Goal: Information Seeking & Learning: Understand process/instructions

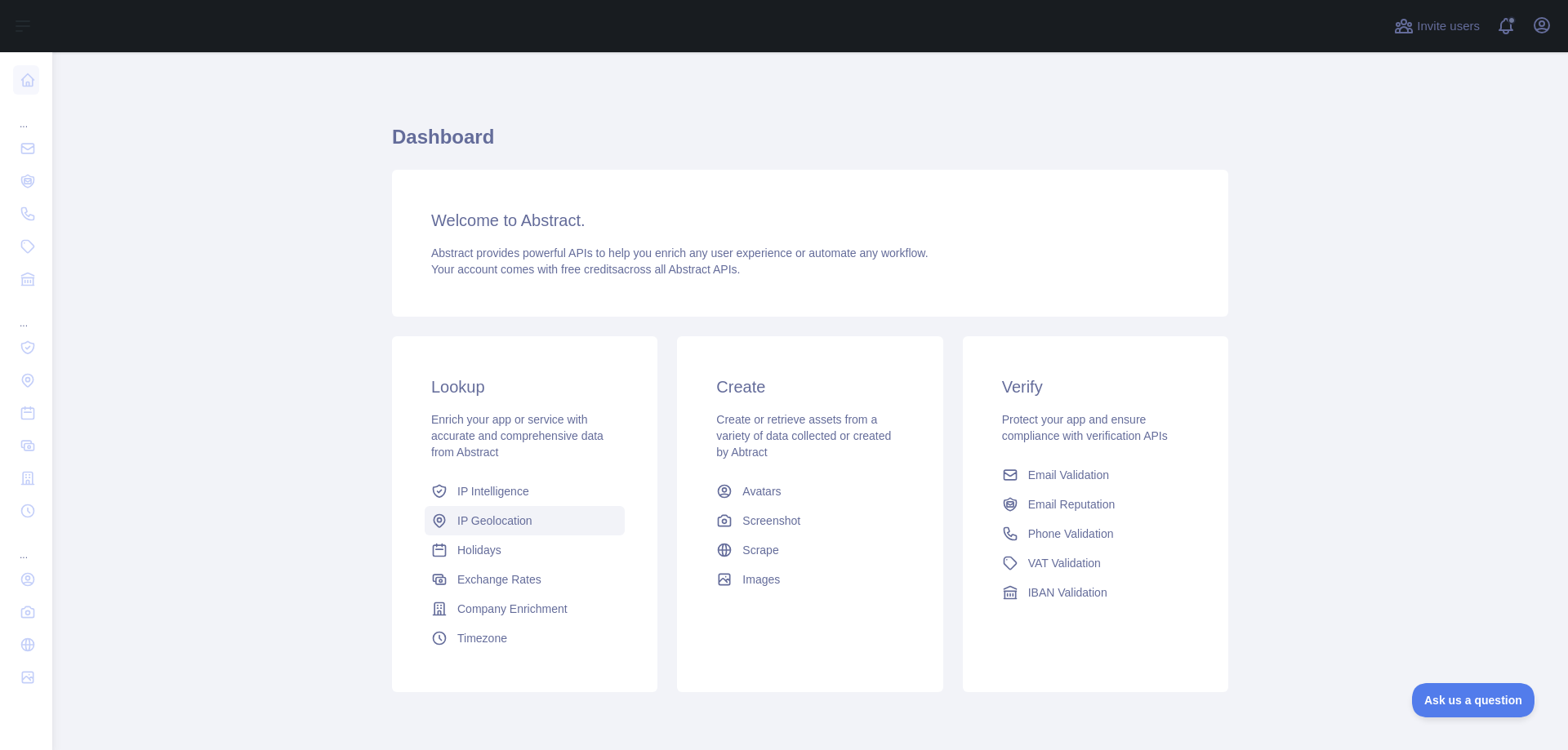
click at [501, 520] on span "IP Geolocation" at bounding box center [495, 520] width 75 height 16
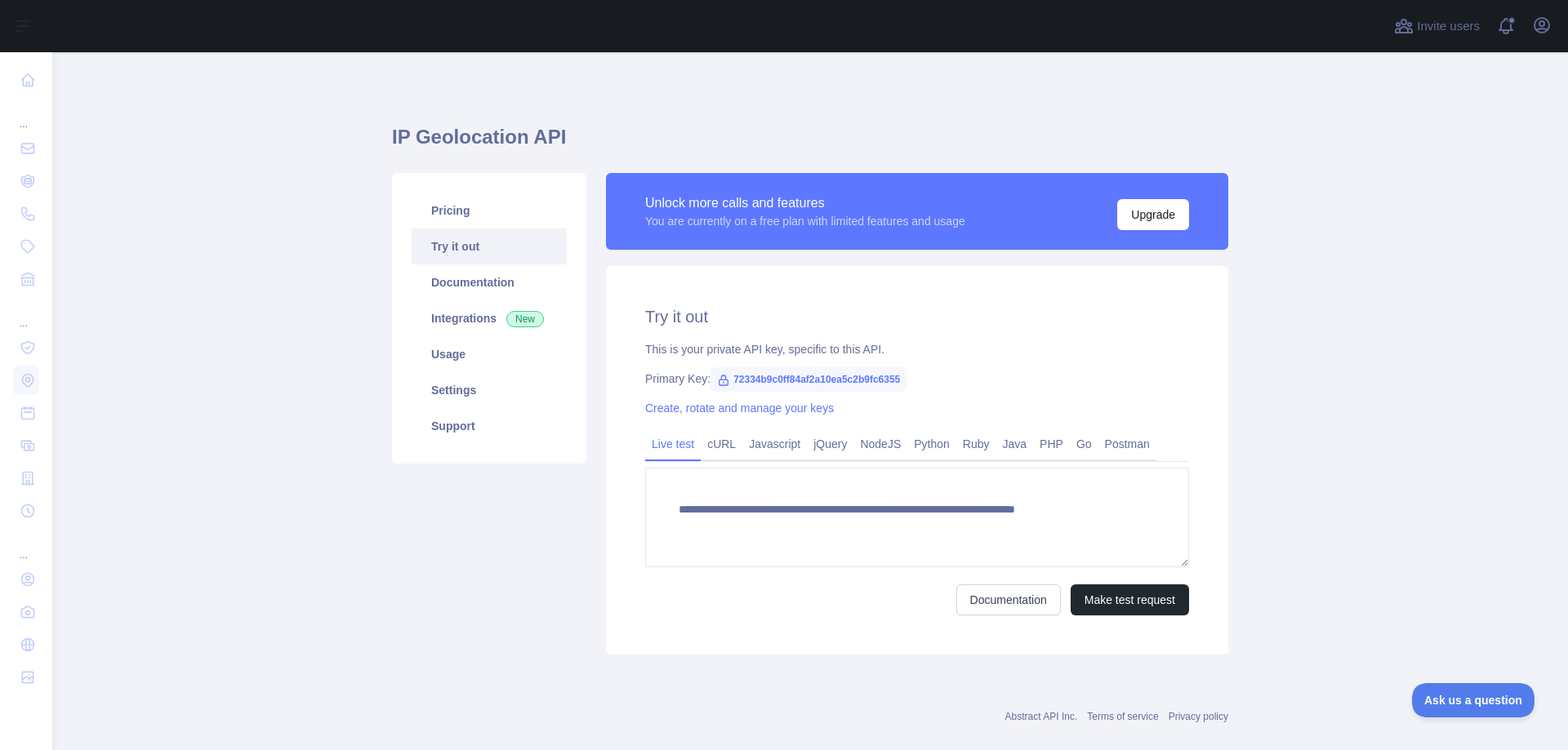
type textarea "**********"
click at [718, 451] on link "cURL" at bounding box center [721, 444] width 42 height 26
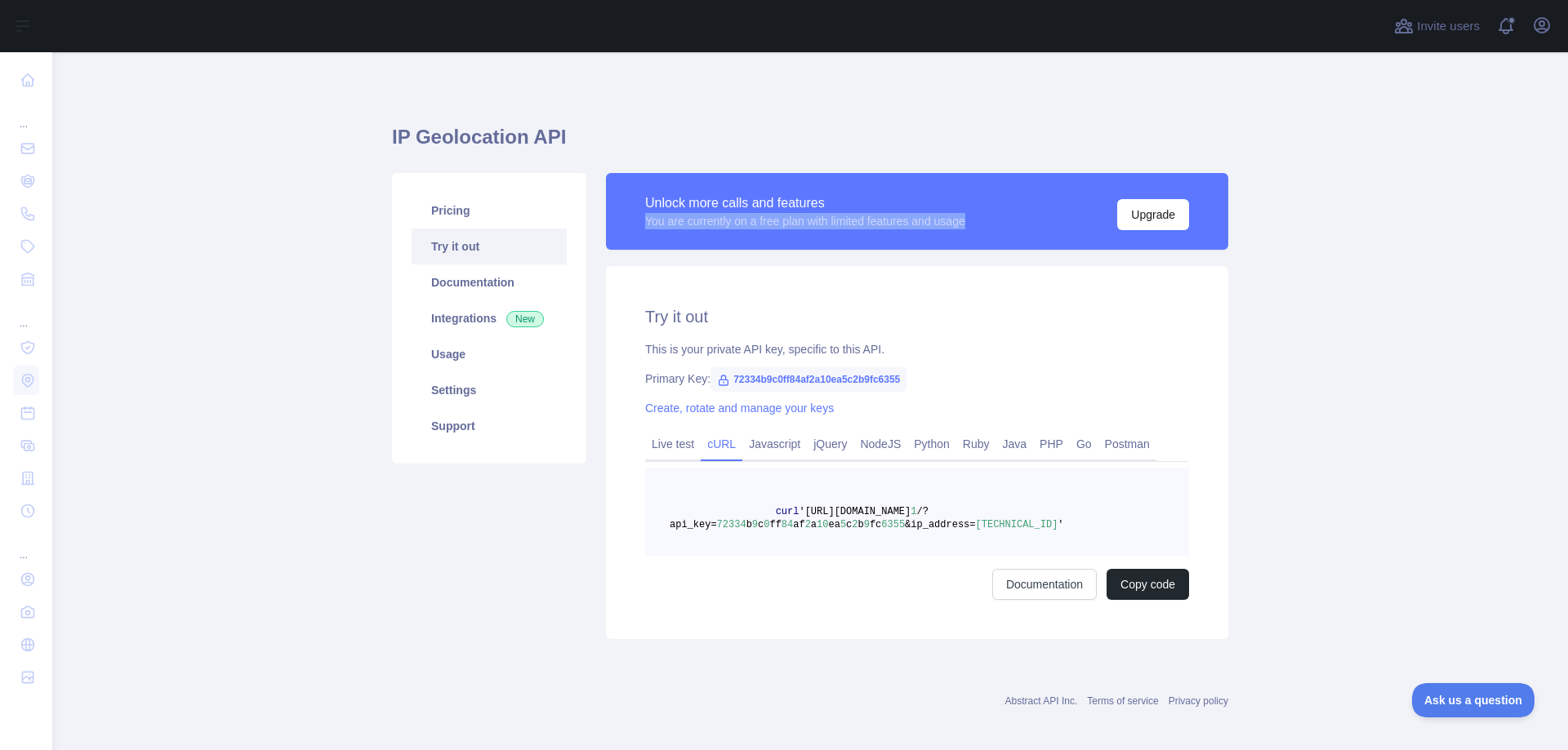
drag, startPoint x: 638, startPoint y: 221, endPoint x: 972, endPoint y: 220, distance: 334.0
click at [972, 220] on div "Unlock more calls and features You are currently on a free plan with limited fe…" at bounding box center [917, 211] width 622 height 77
copy div "You are currently on a free plan with limited features and usage"
click at [1062, 318] on h2 "Try it out" at bounding box center [916, 316] width 544 height 22
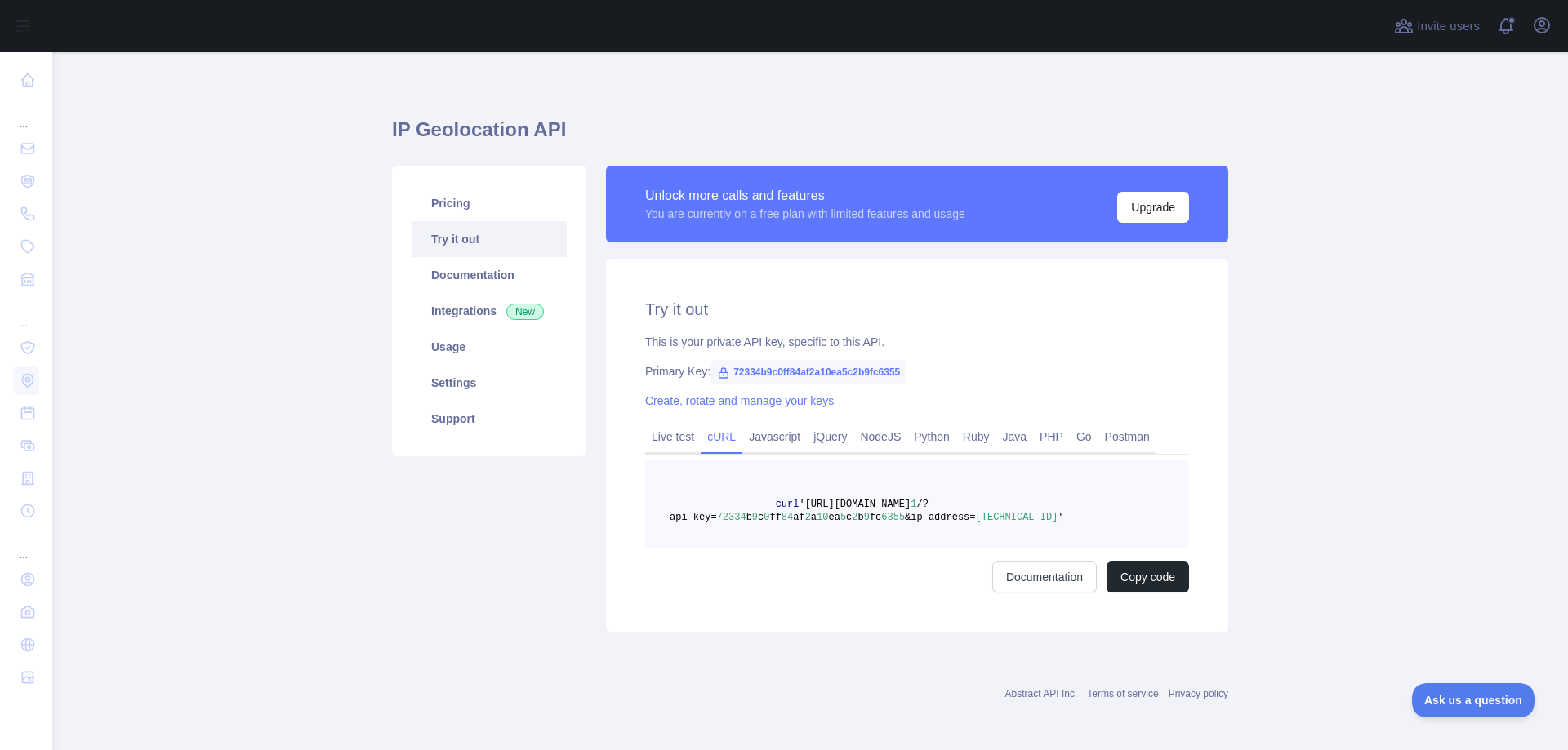
scroll to position [9, 0]
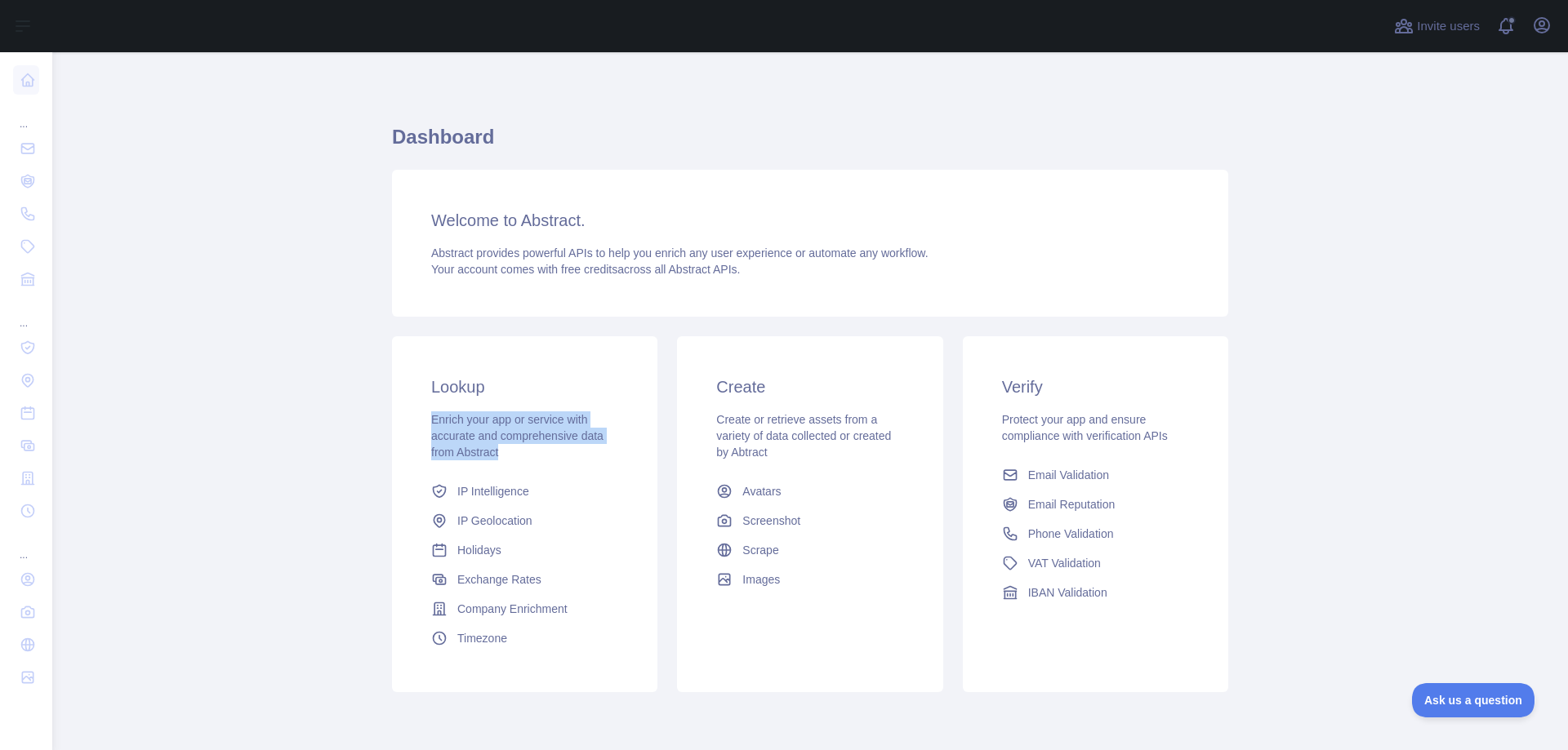
drag, startPoint x: 427, startPoint y: 421, endPoint x: 536, endPoint y: 452, distance: 113.3
click at [536, 452] on div "Enrich your app or service with accurate and comprehensive data from Abstract" at bounding box center [525, 436] width 187 height 49
click at [491, 521] on span "IP Geolocation" at bounding box center [495, 520] width 75 height 16
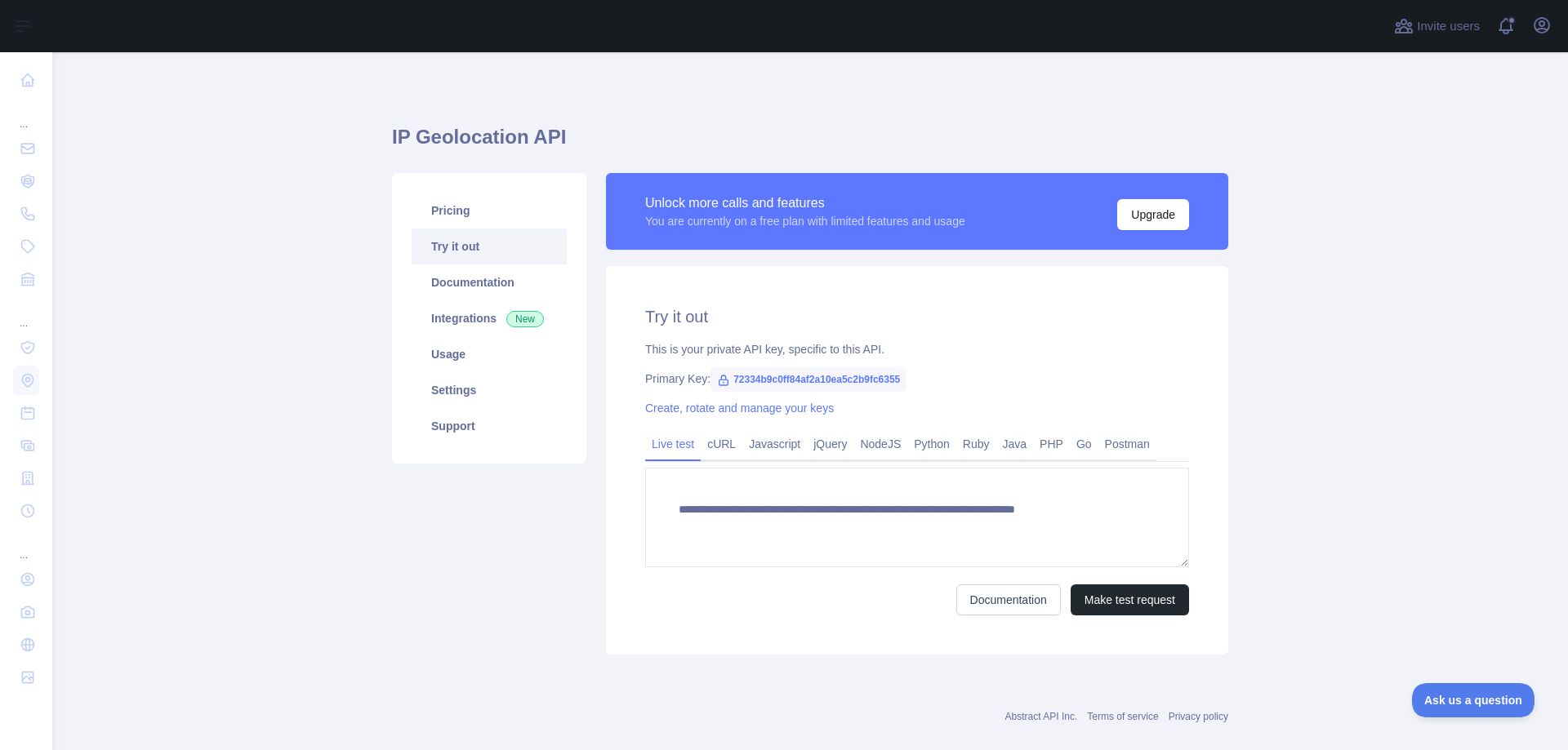
type textarea "**********"
click at [720, 445] on link "cURL" at bounding box center [721, 444] width 42 height 26
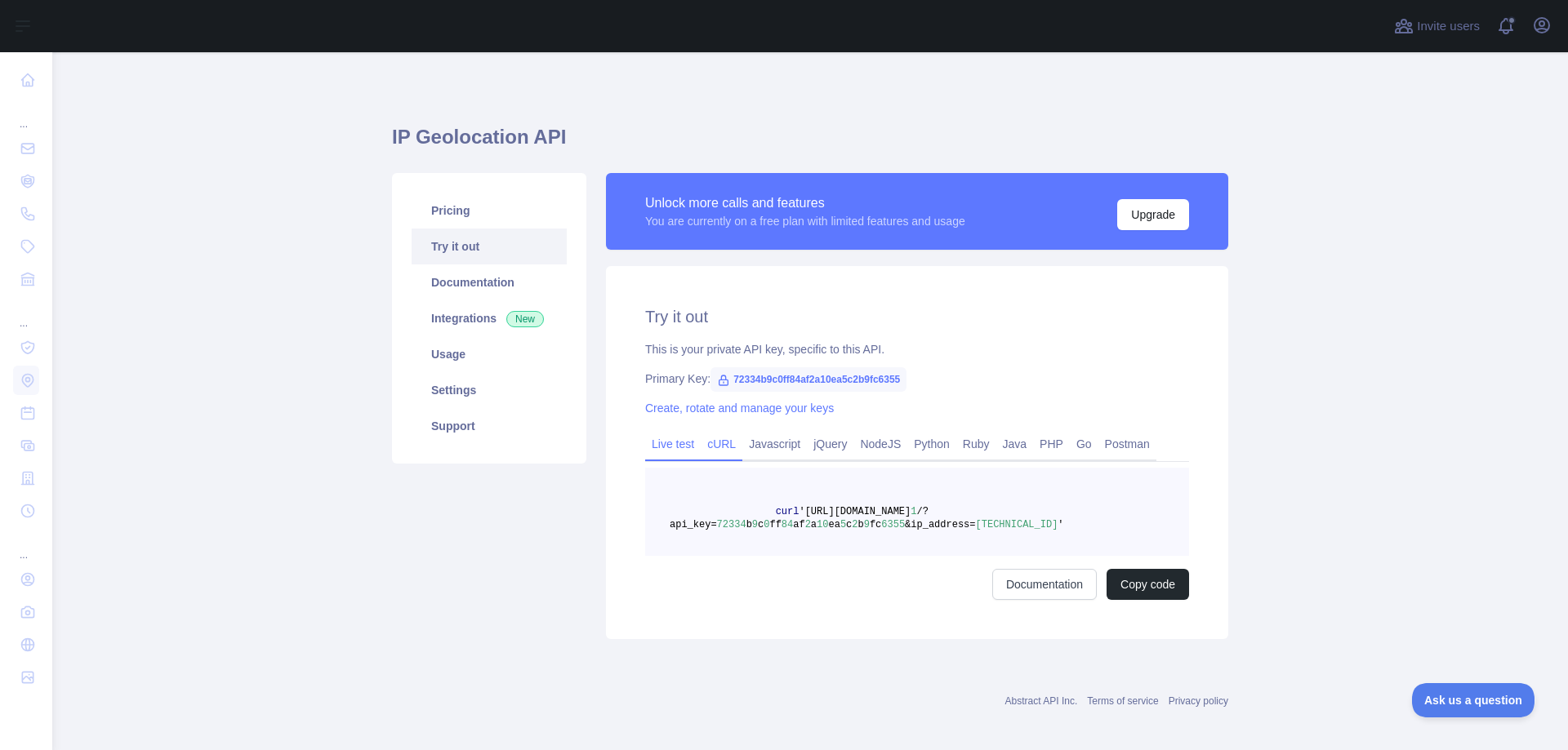
click at [675, 442] on link "Live test" at bounding box center [672, 444] width 55 height 26
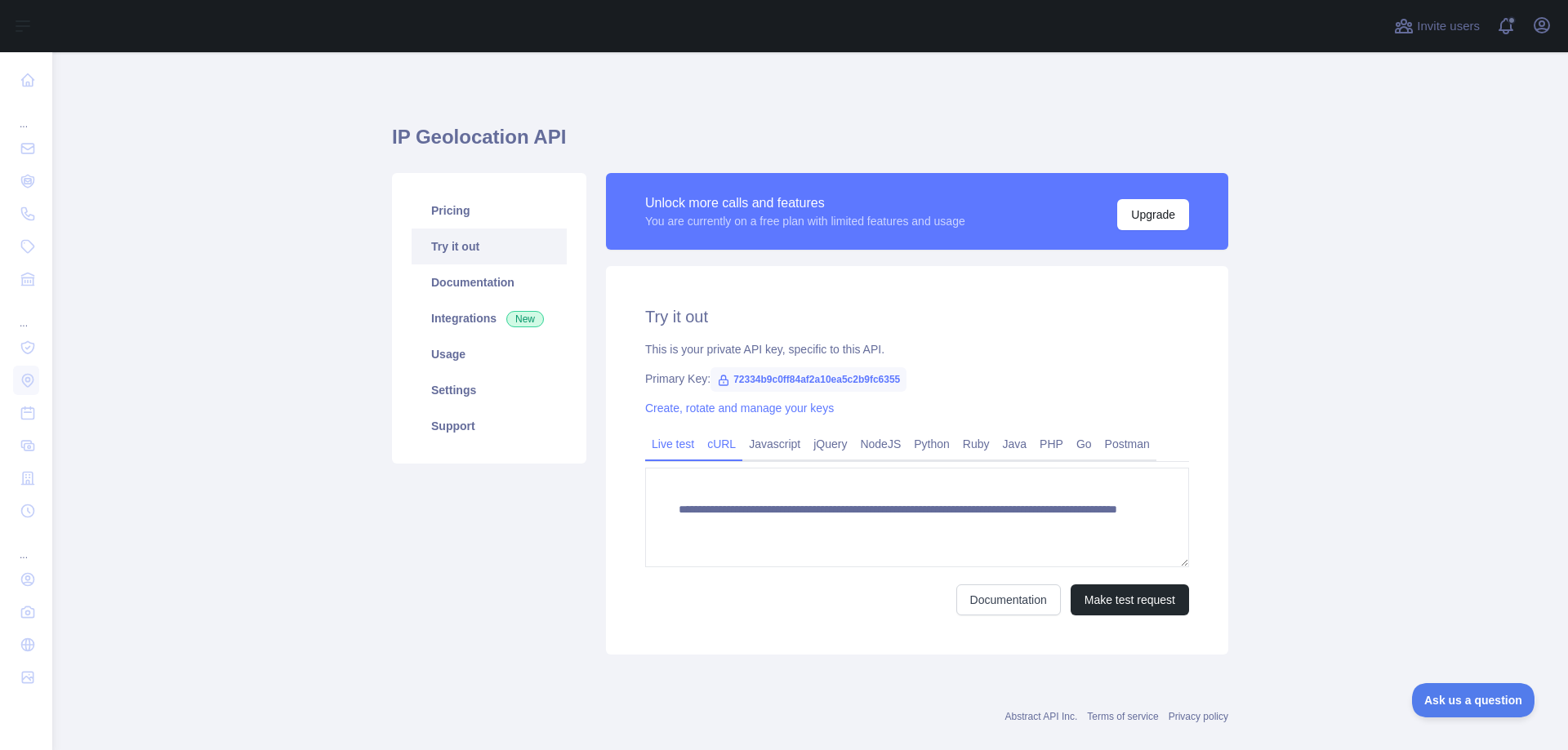
click at [703, 447] on link "cURL" at bounding box center [721, 444] width 42 height 26
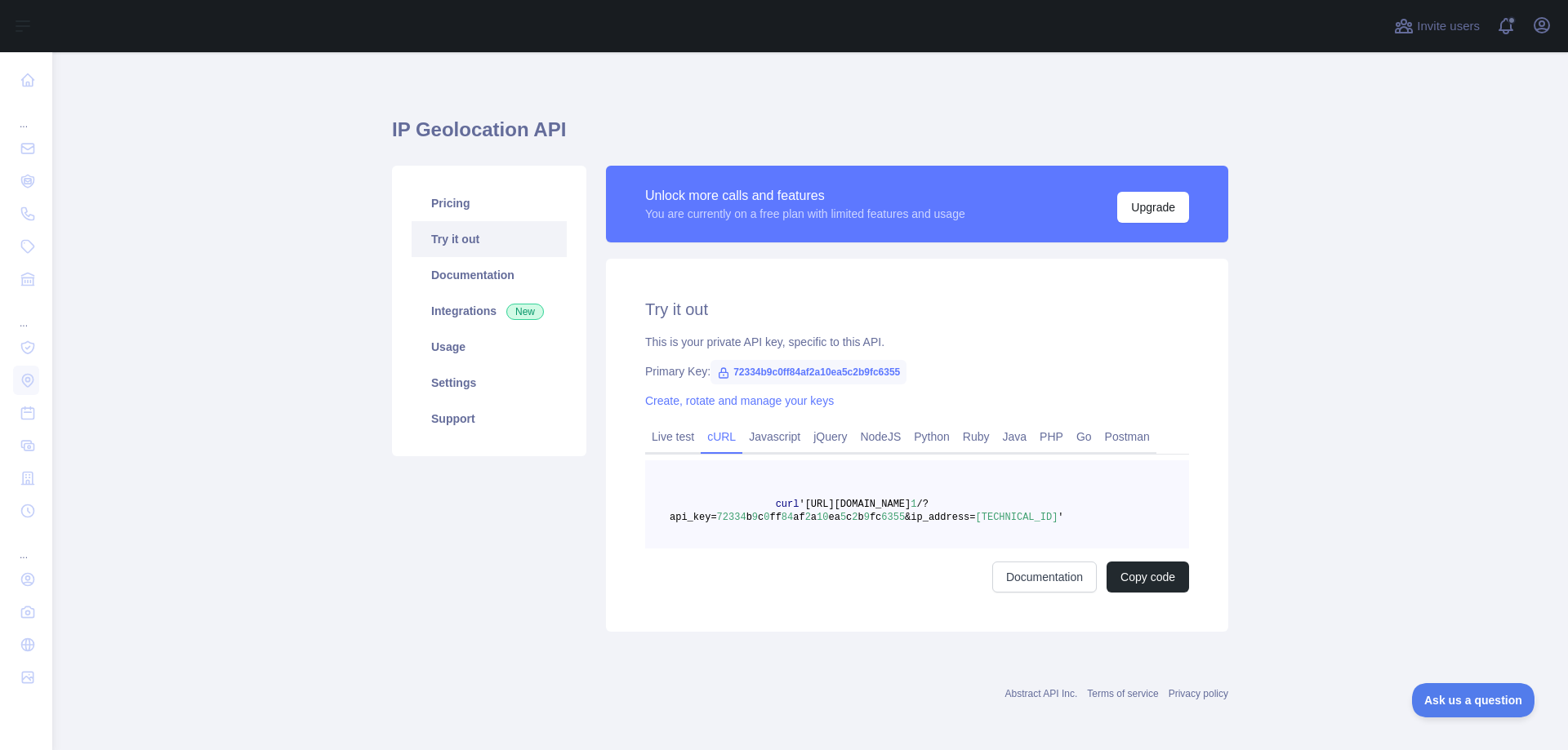
scroll to position [9, 0]
